Goal: Transaction & Acquisition: Purchase product/service

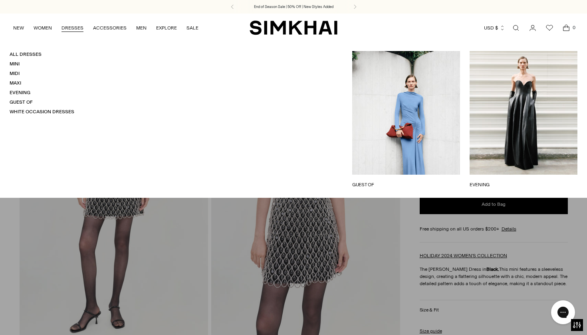
click at [13, 59] on ul "All Dresses Mini Midi Maxi Evening Guest Of White Occasion Dresses" at bounding box center [42, 83] width 65 height 64
click at [14, 65] on link "Mini" at bounding box center [15, 64] width 10 height 6
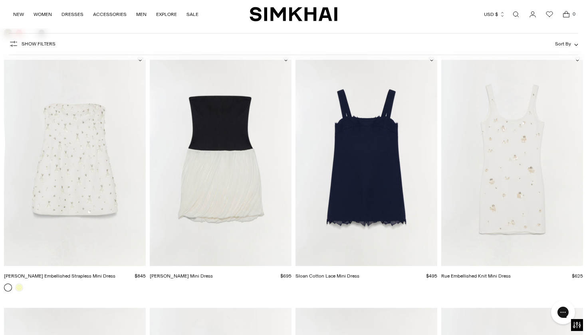
scroll to position [1311, 0]
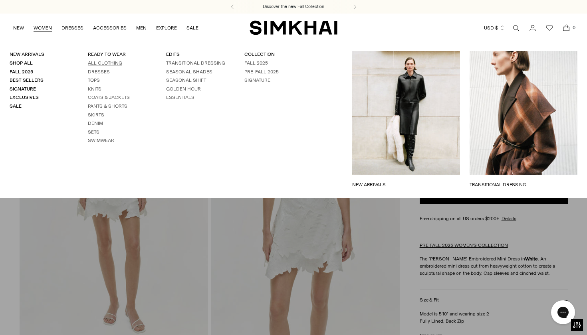
click at [102, 65] on link "All Clothing" at bounding box center [105, 63] width 34 height 6
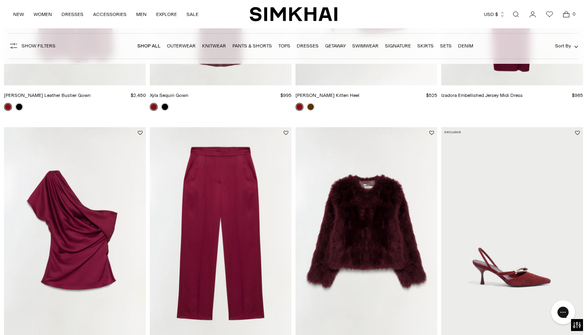
scroll to position [320, 0]
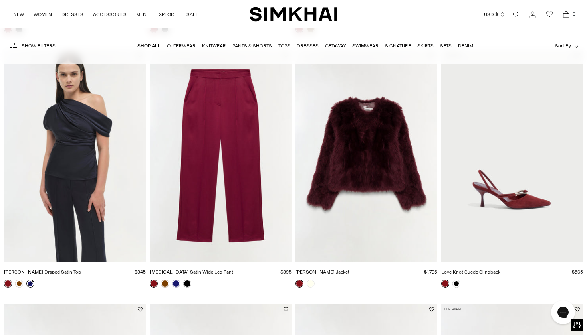
click at [31, 283] on link at bounding box center [30, 284] width 8 height 8
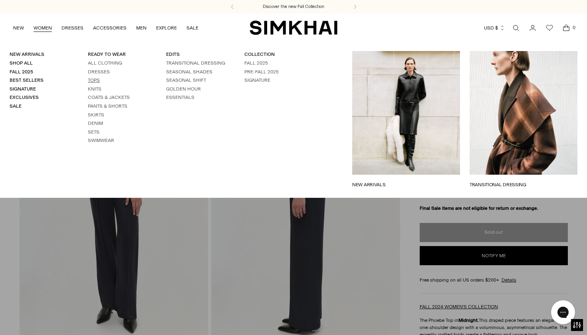
click at [94, 79] on link "Tops" at bounding box center [94, 80] width 12 height 6
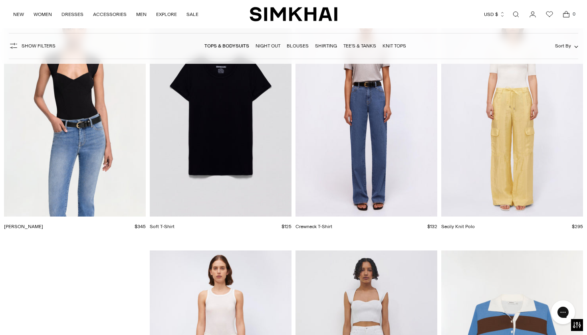
scroll to position [6546, 0]
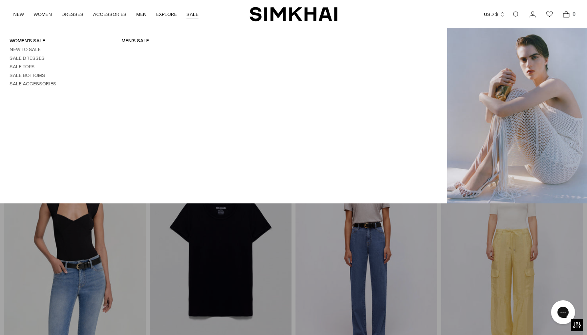
click at [190, 14] on link "SALE" at bounding box center [192, 15] width 12 height 18
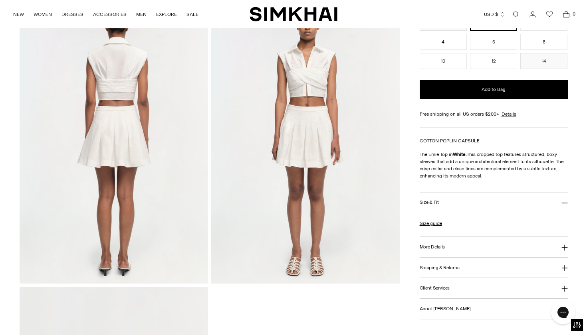
scroll to position [629, 0]
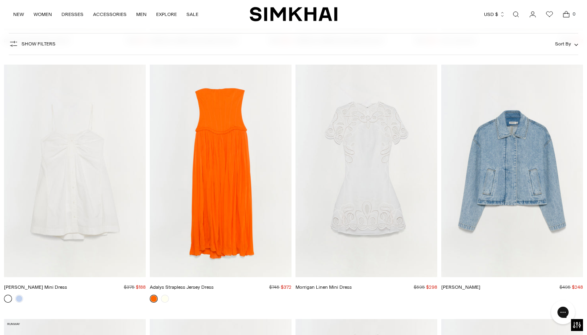
scroll to position [19974, 0]
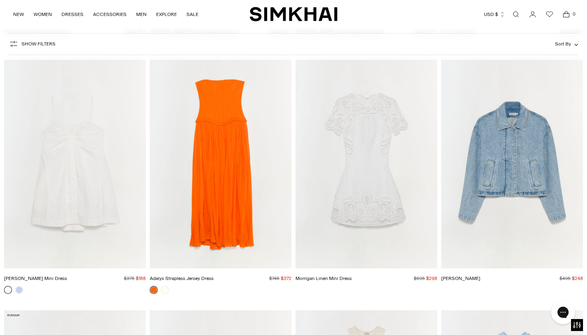
click at [0, 0] on img "Kendall Cotton Mini Dress" at bounding box center [0, 0] width 0 height 0
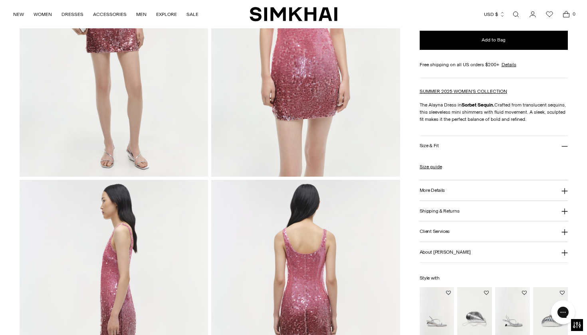
scroll to position [324, 0]
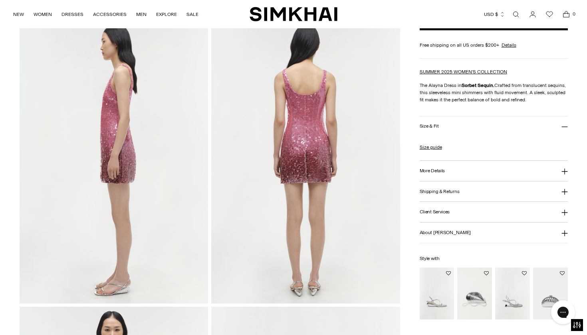
click at [430, 167] on button "More Details" at bounding box center [494, 171] width 148 height 20
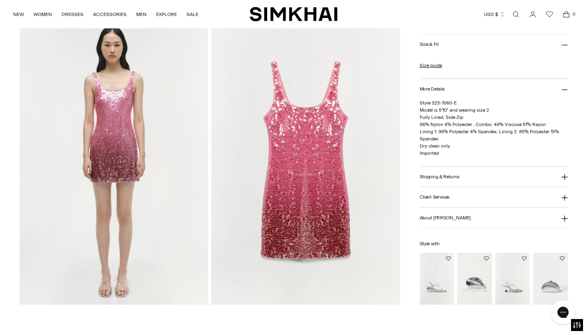
scroll to position [654, 0]
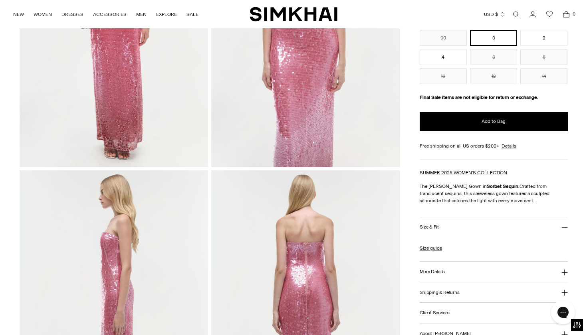
scroll to position [29, 0]
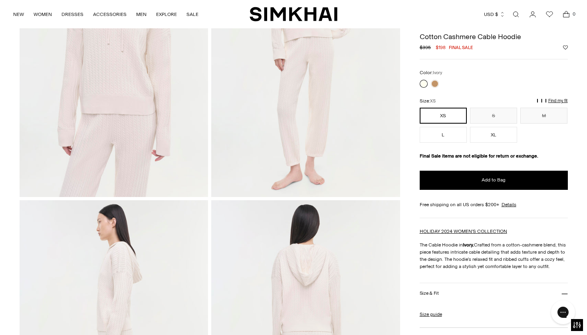
scroll to position [2, 0]
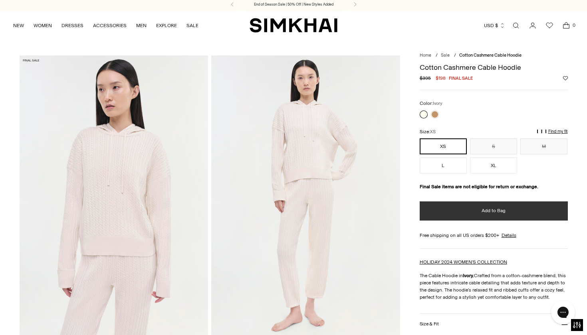
click at [473, 211] on button "Add to Bag" at bounding box center [494, 211] width 148 height 19
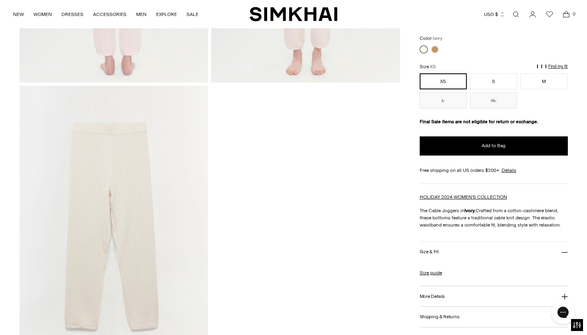
scroll to position [205, 0]
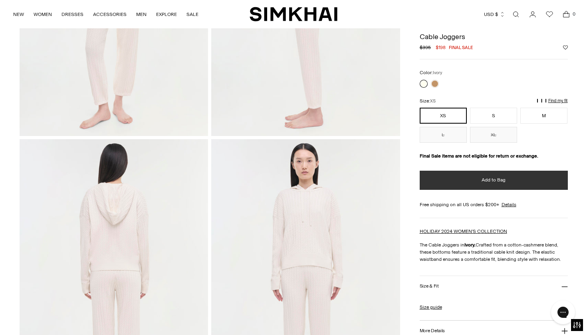
click at [460, 182] on button "Add to Bag" at bounding box center [494, 180] width 148 height 19
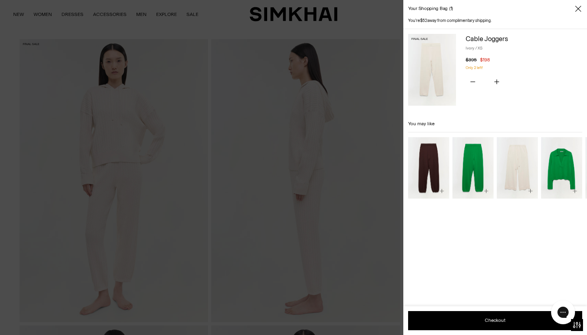
click at [396, 241] on div at bounding box center [293, 167] width 587 height 335
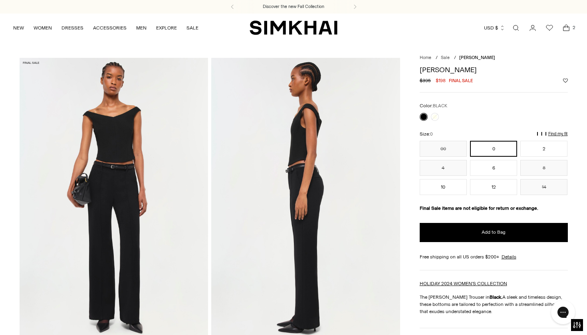
click at [438, 112] on div at bounding box center [429, 116] width 22 height 11
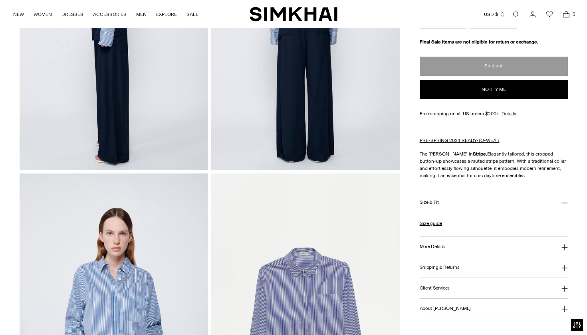
scroll to position [263, 0]
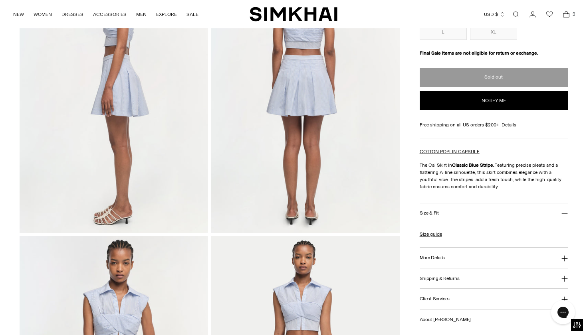
scroll to position [275, 0]
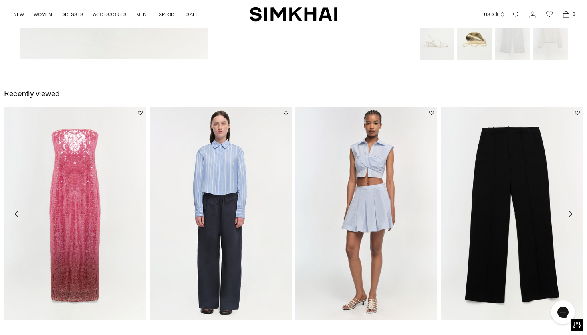
scroll to position [1176, 0]
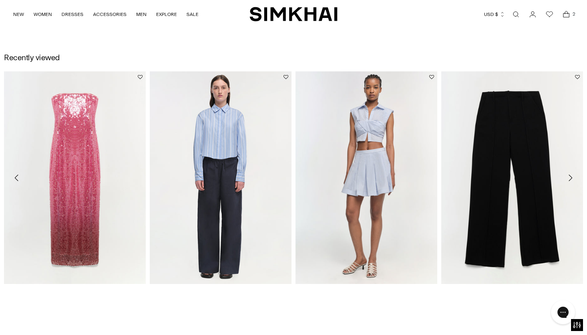
click at [575, 179] on button "Move to next carousel slide" at bounding box center [570, 178] width 18 height 18
